Goal: Use online tool/utility: Use online tool/utility

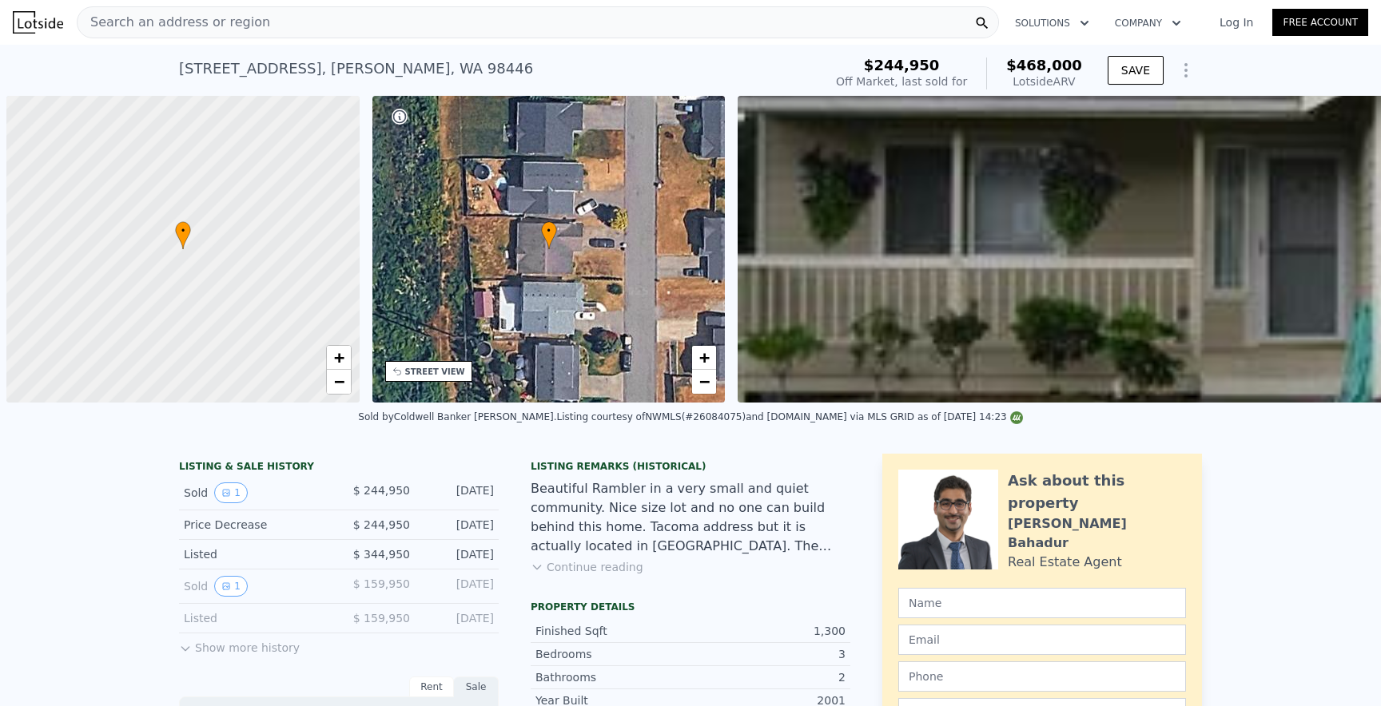
scroll to position [0, 6]
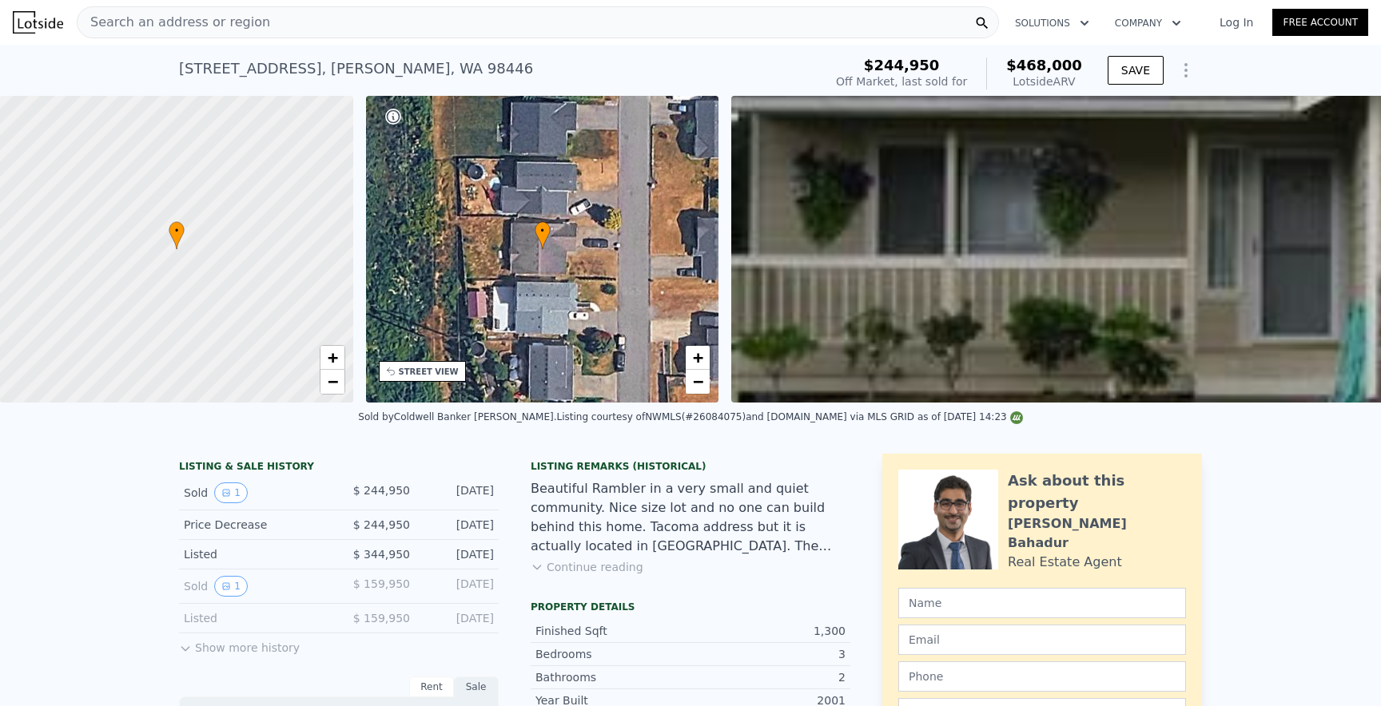
click at [369, 32] on div "Search an address or region" at bounding box center [538, 22] width 922 height 32
type input "$ 468,000"
type input "$ 0"
type input "$ 174,380"
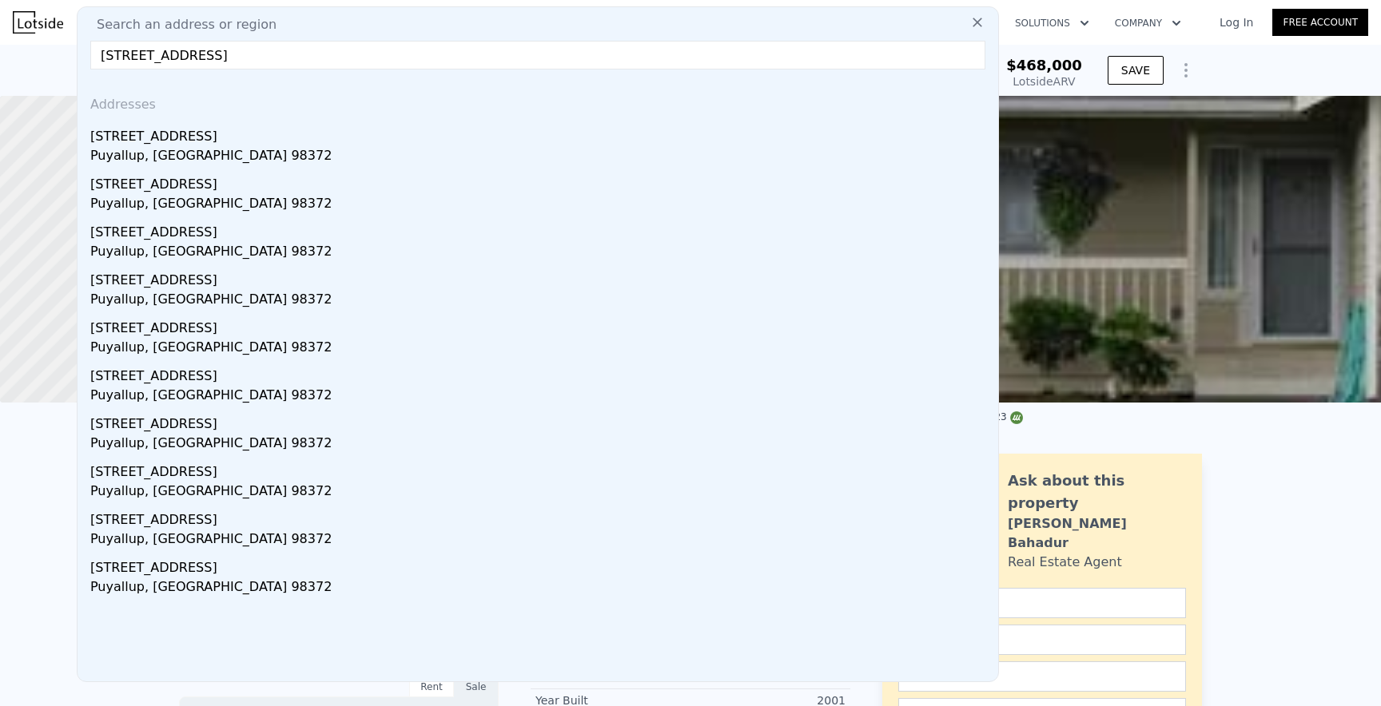
type input "[STREET_ADDRESS]"
click at [251, 140] on div "[STREET_ADDRESS]" at bounding box center [540, 134] width 901 height 26
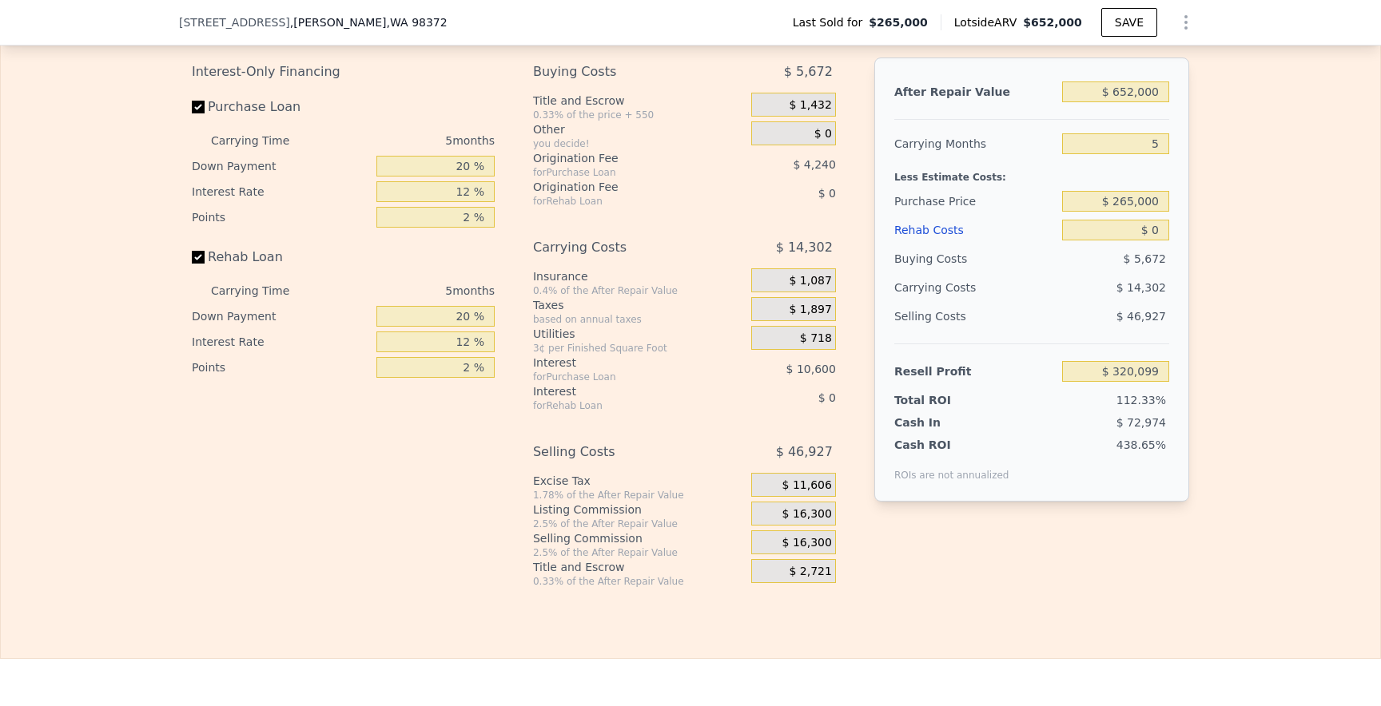
scroll to position [2419, 0]
click at [1161, 233] on input "$ 0" at bounding box center [1115, 229] width 107 height 21
type input "$ 1"
type input "$ 320,098"
type input "$ 10"
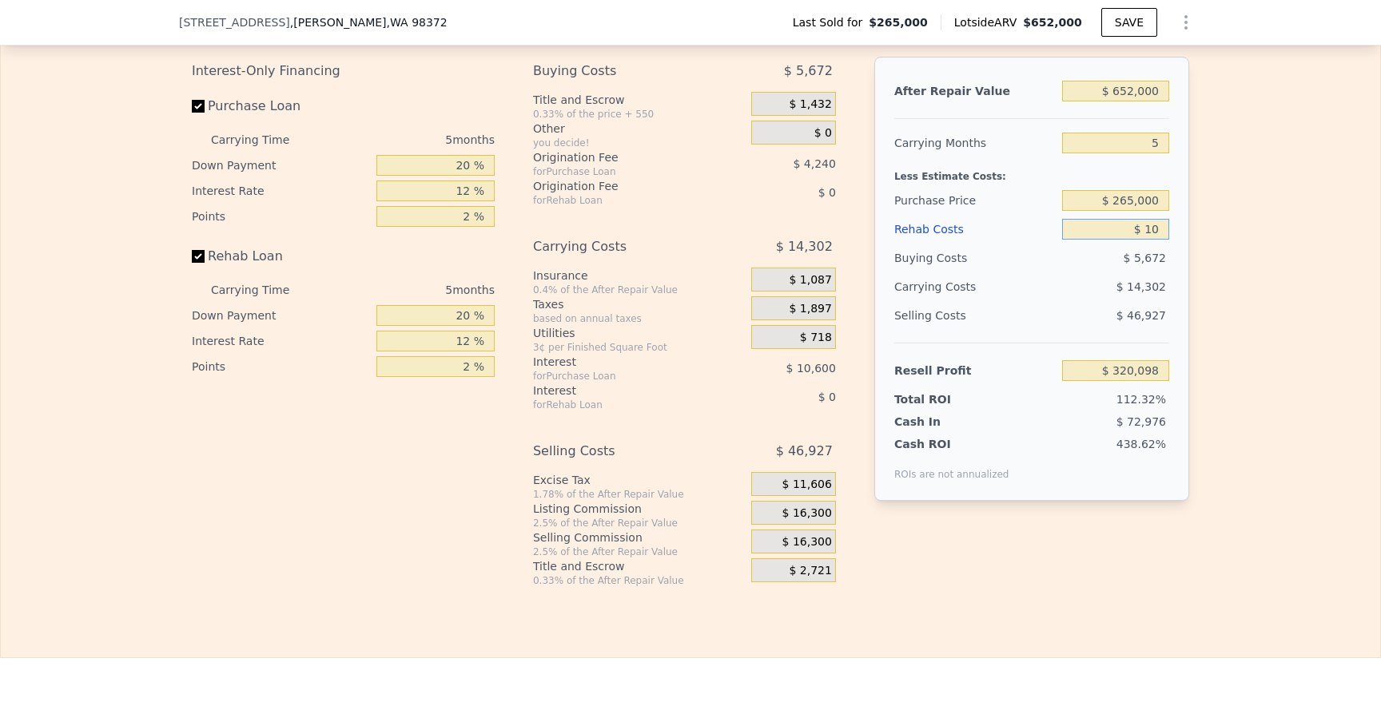
type input "$ 320,089"
type input "$ 100"
type input "$ 319,992"
type input "$ 1,000"
type input "$ 319,043"
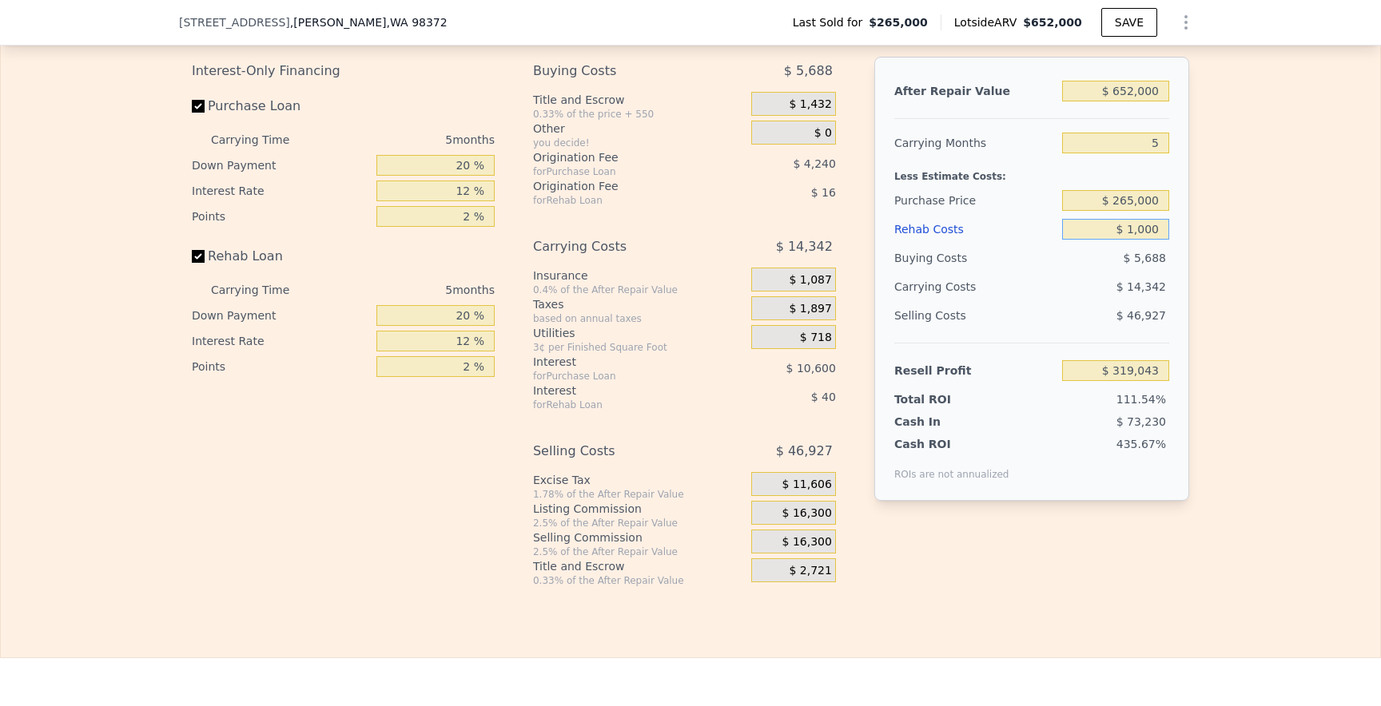
type input "$ 10,000"
type input "$ 309,539"
type input "$ 100,000"
type input "$ 214,499"
type input "$ 100,000"
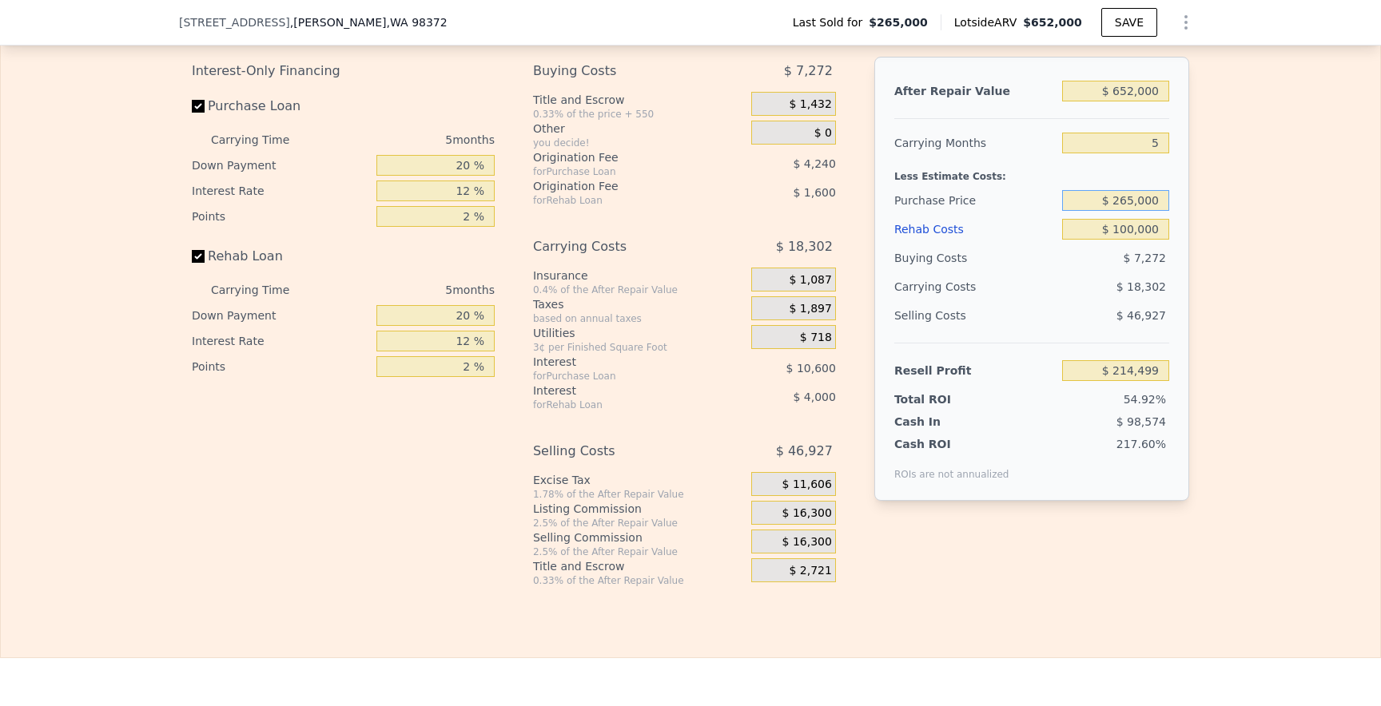
click at [1121, 204] on input "$ 265,000" at bounding box center [1115, 200] width 107 height 21
type input "$ 36,000"
type input "$ 457,085"
type input "$ 360,000"
type input "$ 113,862"
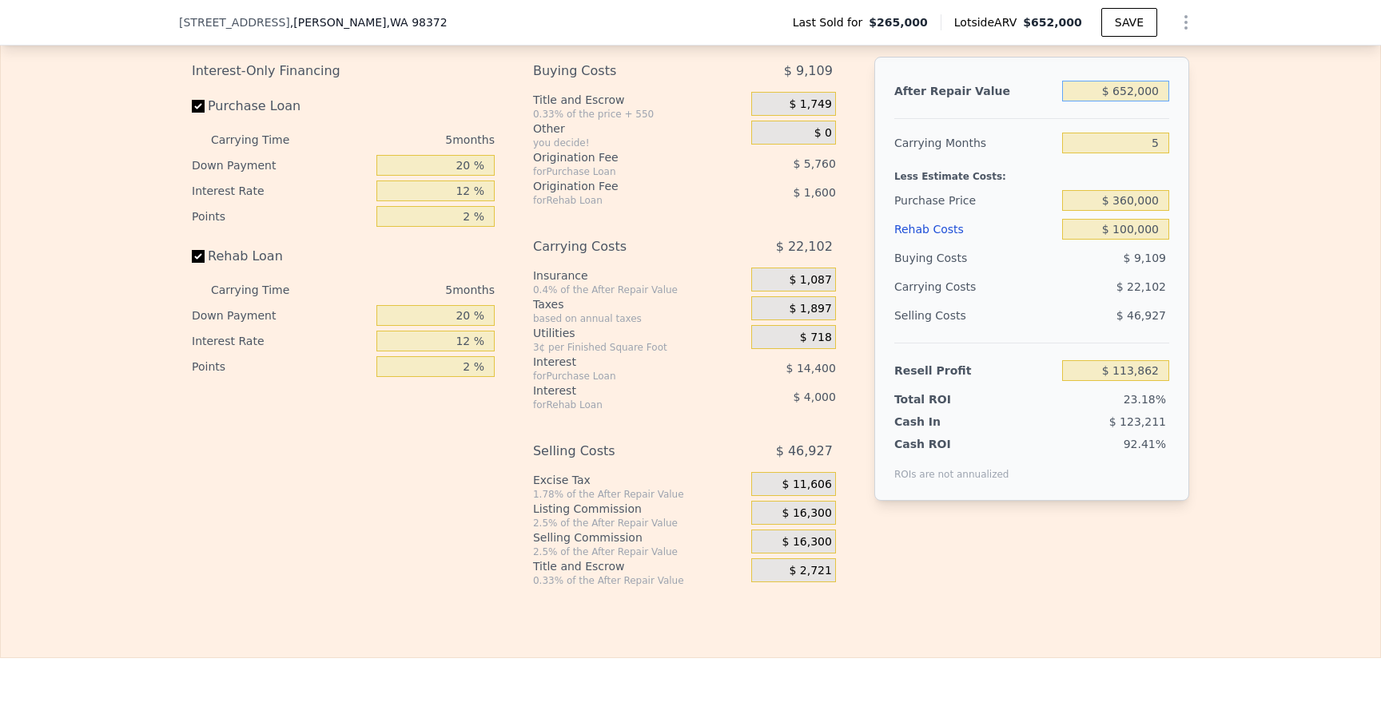
click at [1127, 92] on input "$ 652,000" at bounding box center [1115, 91] width 107 height 21
type input "$ 62,000"
type input "-$ 433,187"
type input "$ 620,000"
type input "$ 84,192"
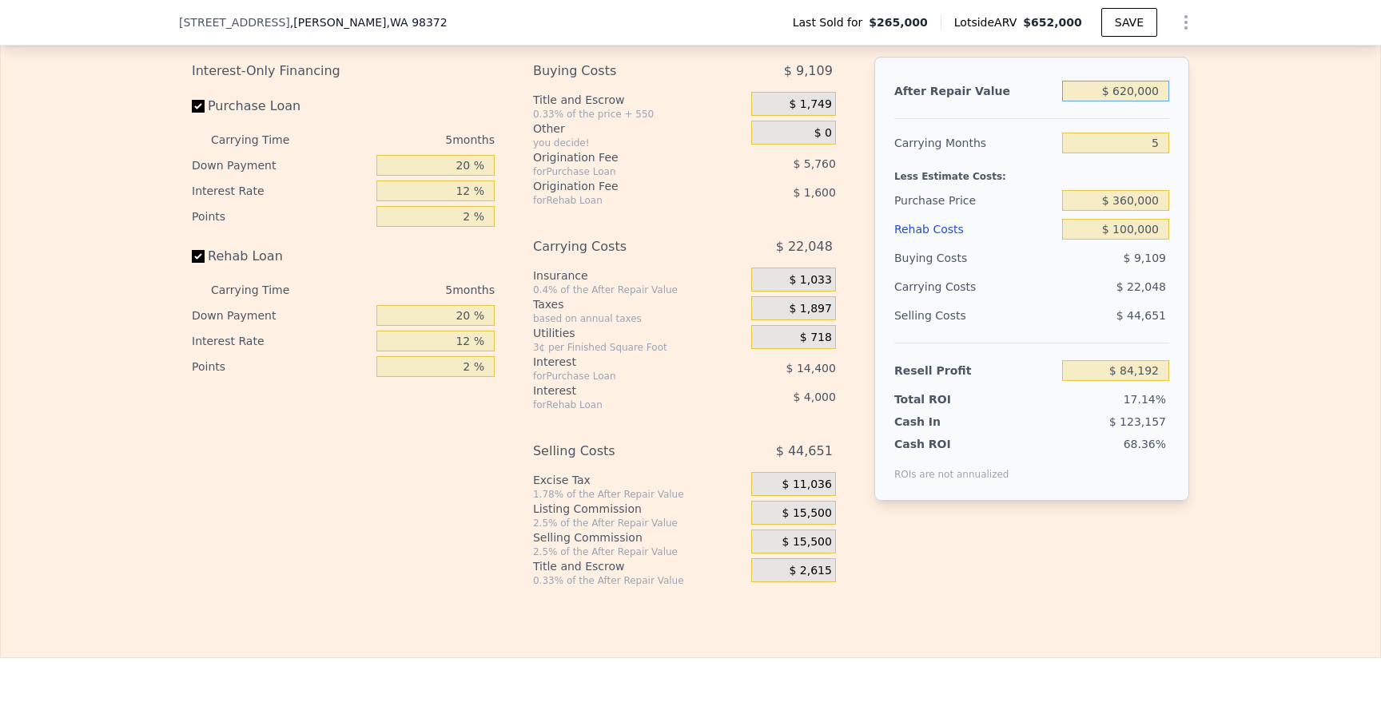
click at [1122, 95] on input "$ 620,000" at bounding box center [1115, 91] width 107 height 21
type input "$ 20,000"
type input "-$ 472,130"
type input "$ 520,000"
type input "-$ 8,529"
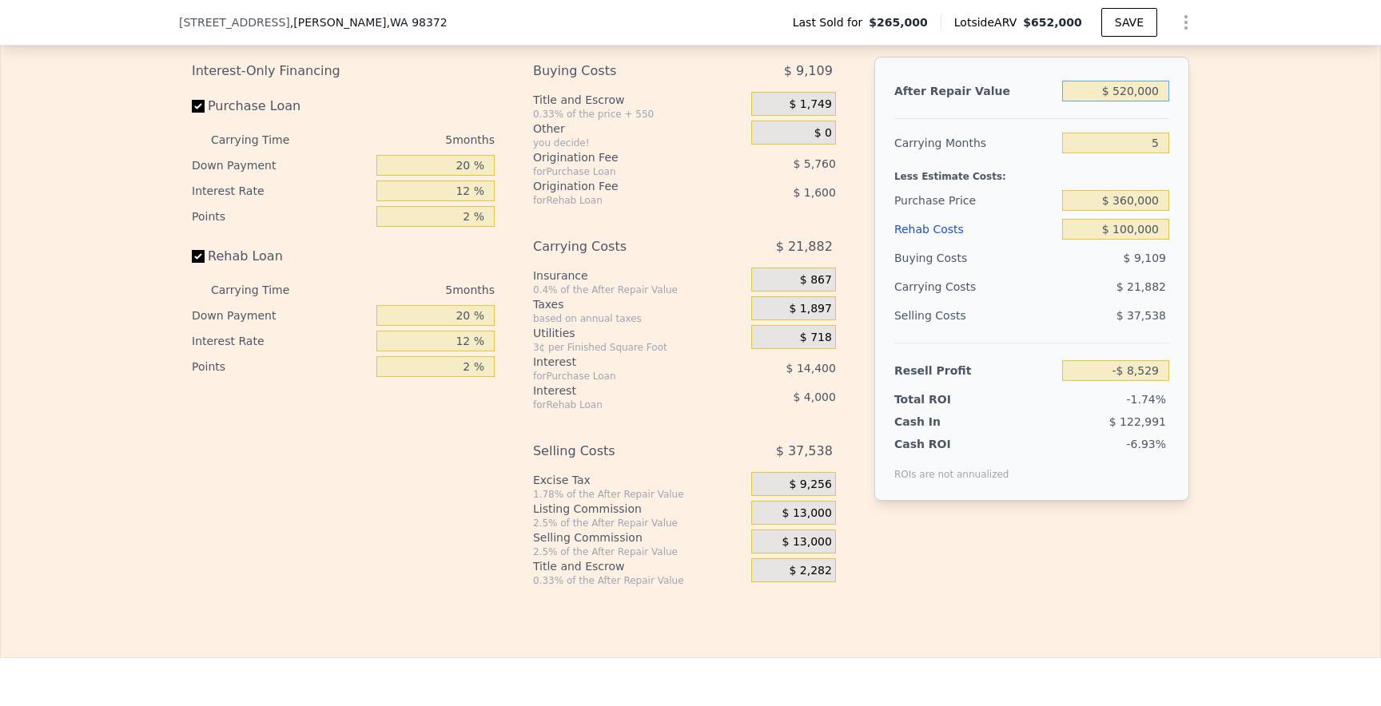
type input "$ 5,820,000"
type input "$ 4,905,649"
type input "$ 580,000"
type input "$ 47,104"
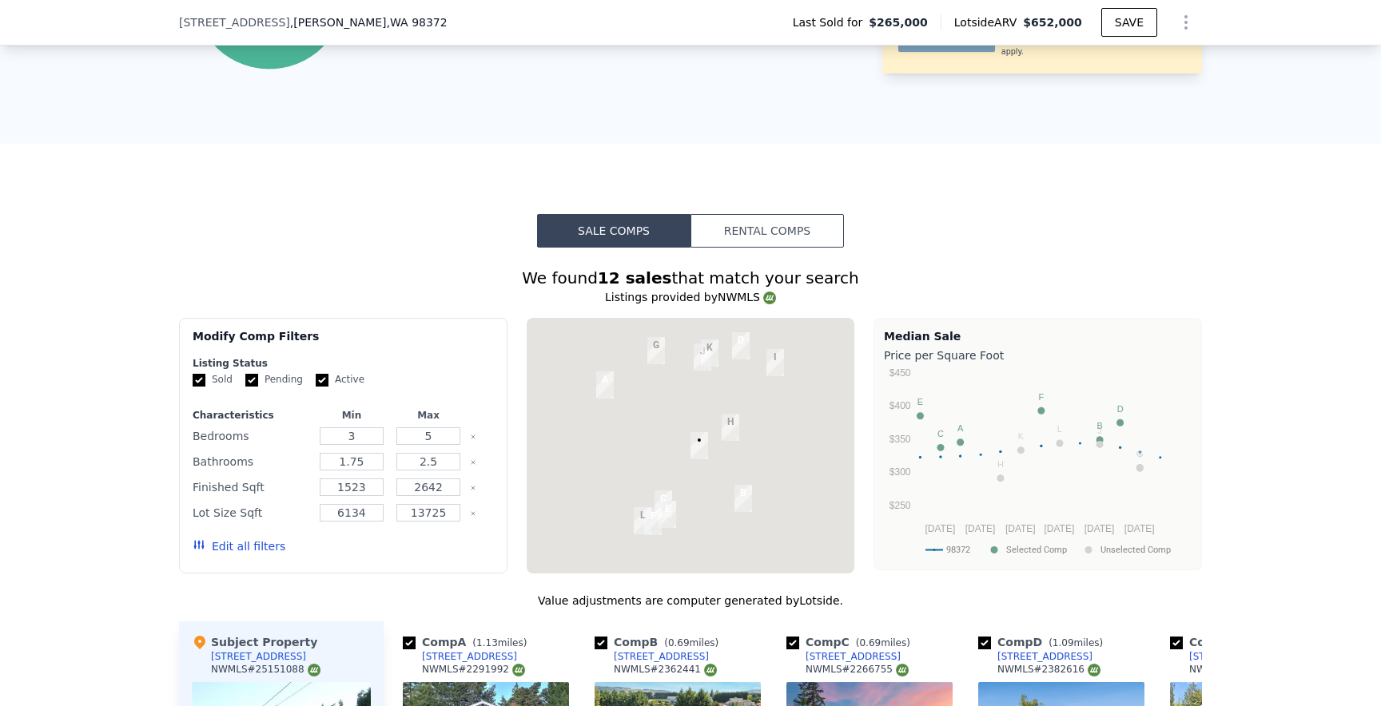
scroll to position [1081, 0]
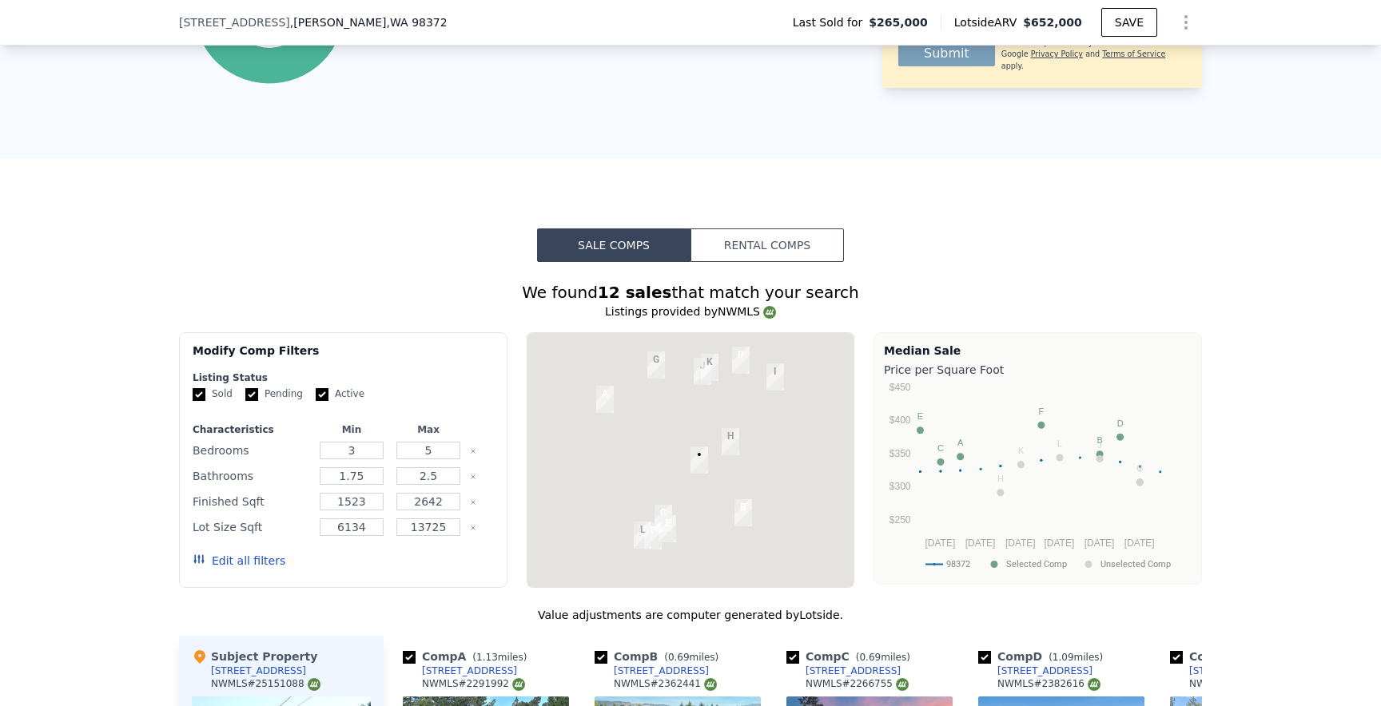
type input "$ 652,000"
type input "$ 0"
type input "$ 320,099"
